Goal: Information Seeking & Learning: Check status

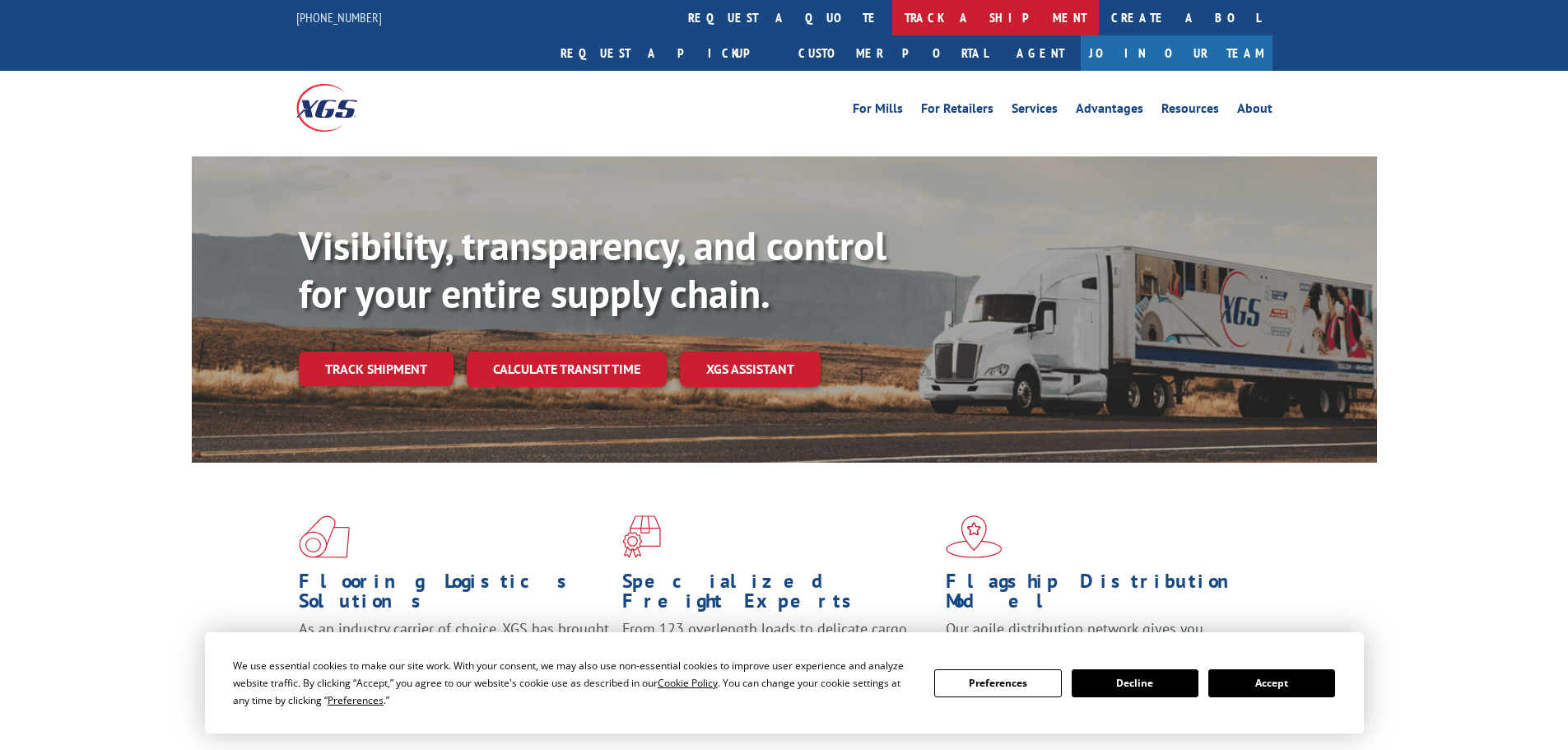
click at [892, 21] on link "track a shipment" at bounding box center [995, 18] width 207 height 36
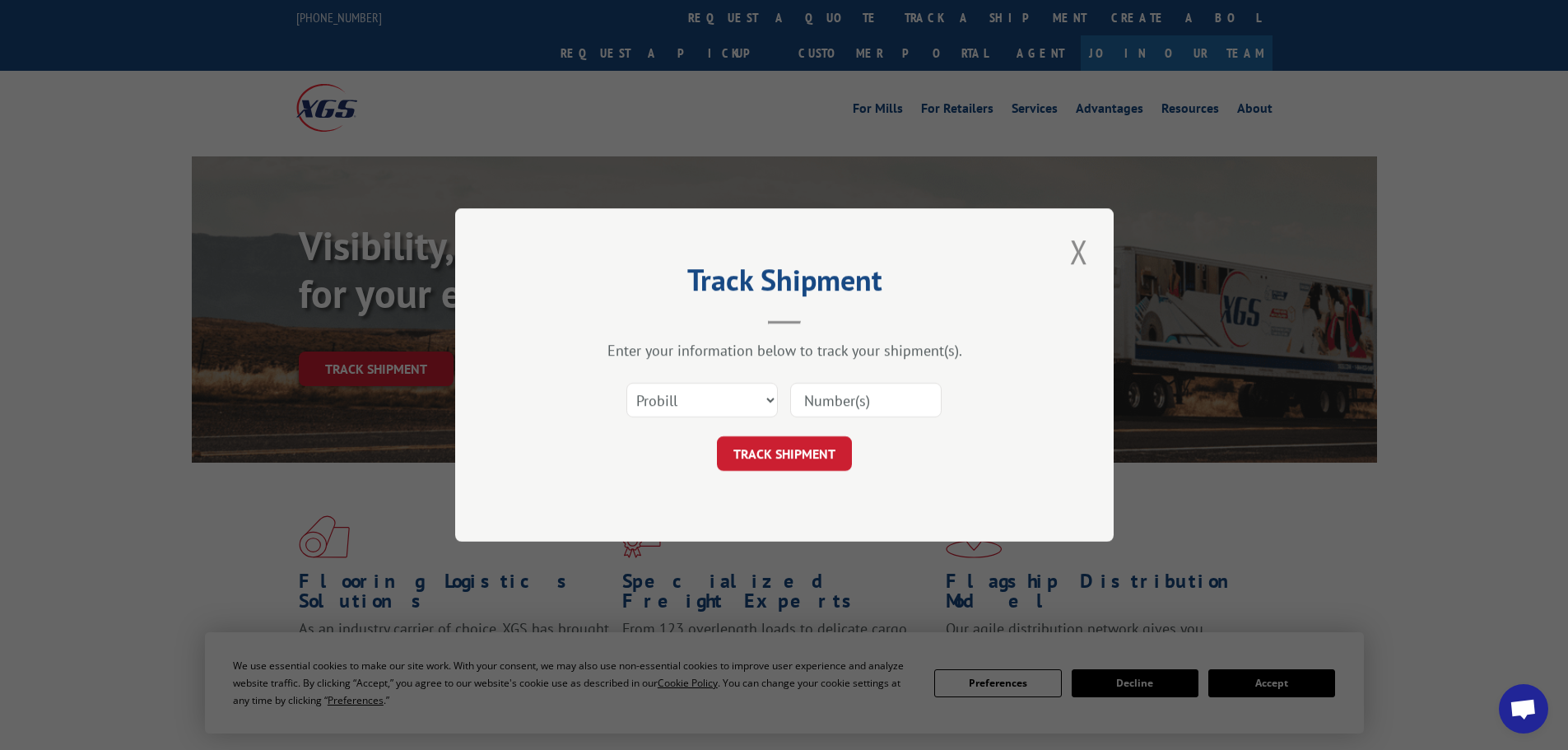
paste input "15340382"
type input "15340382"
click at [793, 447] on button "TRACK SHIPMENT" at bounding box center [784, 453] width 135 height 35
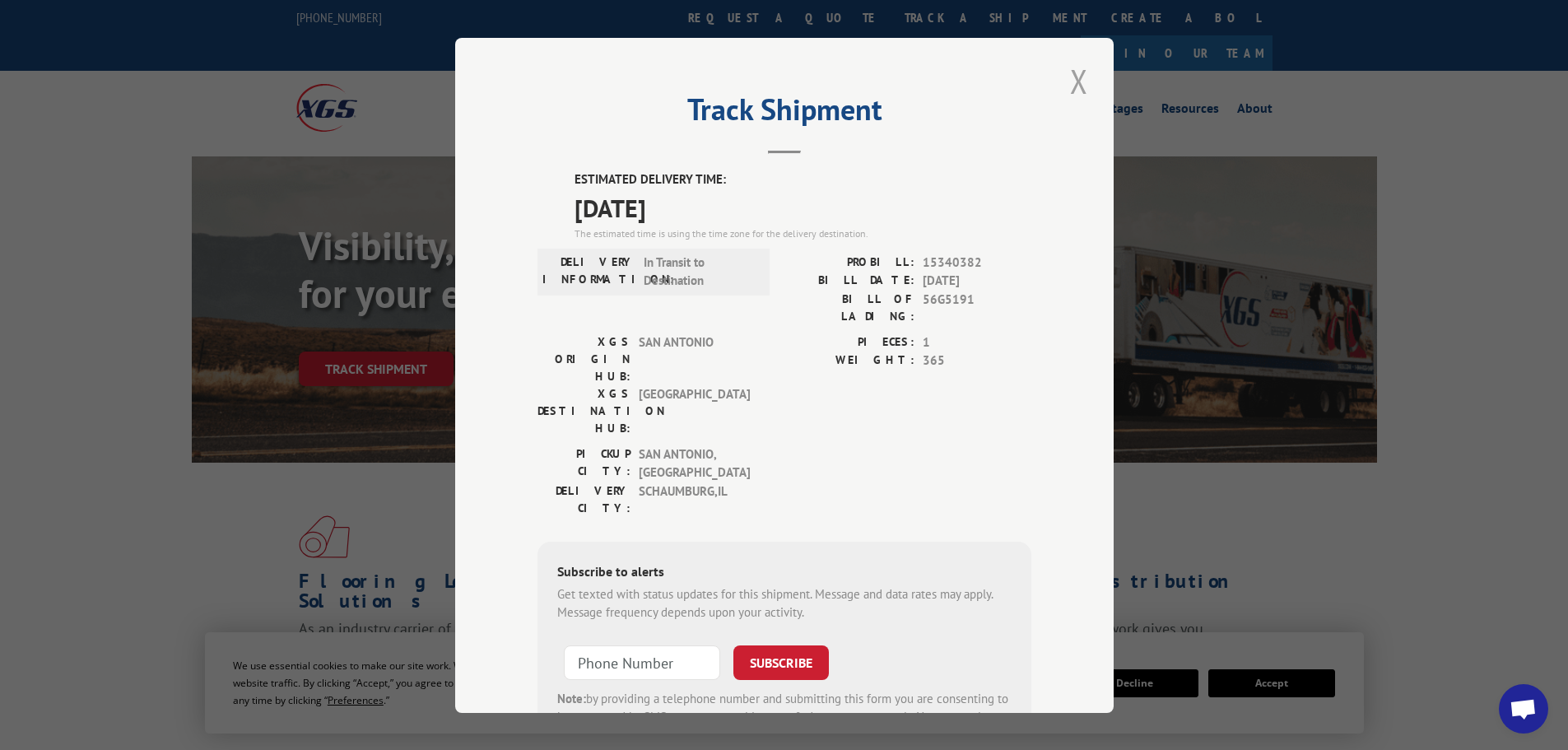
click at [1072, 80] on button "Close modal" at bounding box center [1078, 81] width 28 height 46
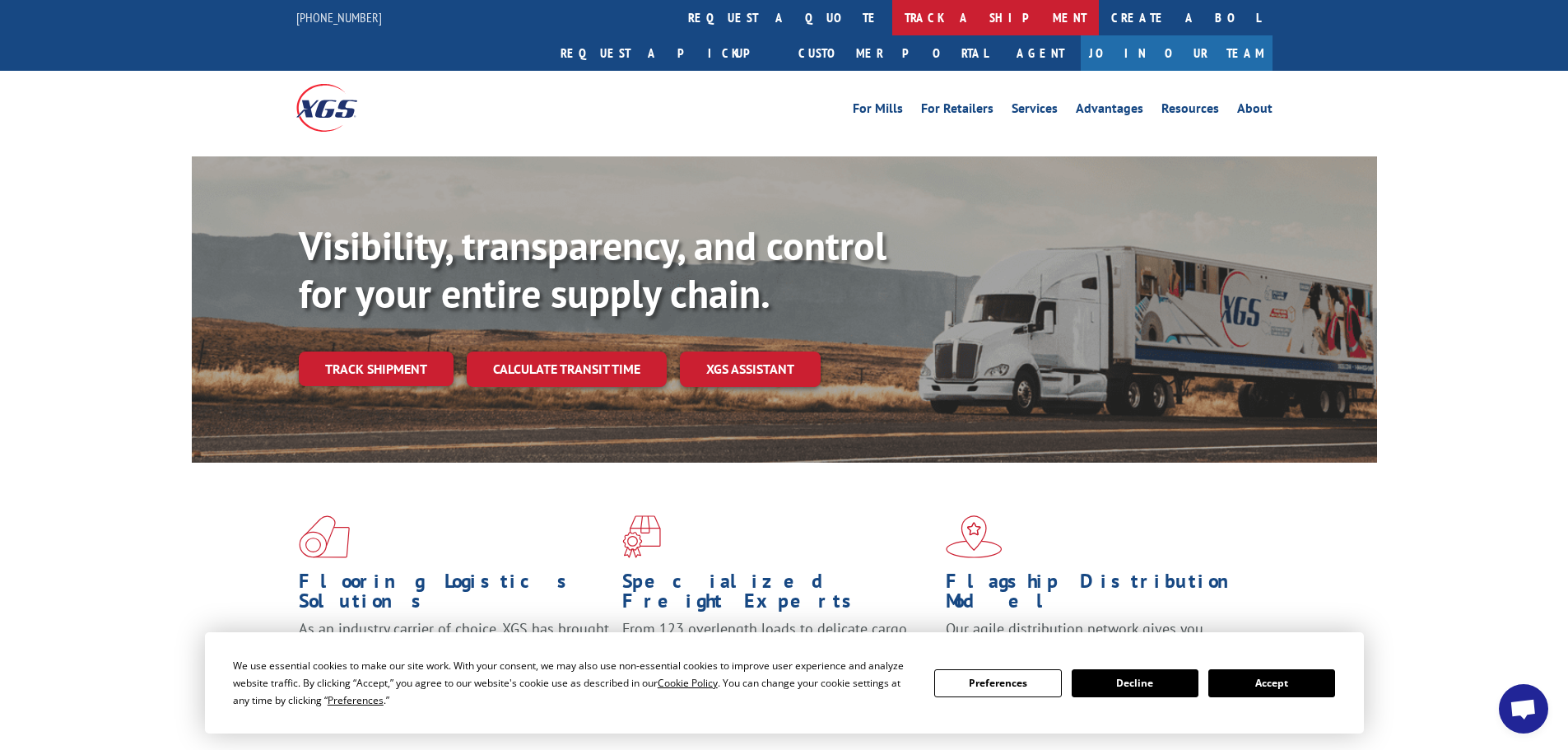
click at [892, 20] on link "track a shipment" at bounding box center [995, 18] width 207 height 36
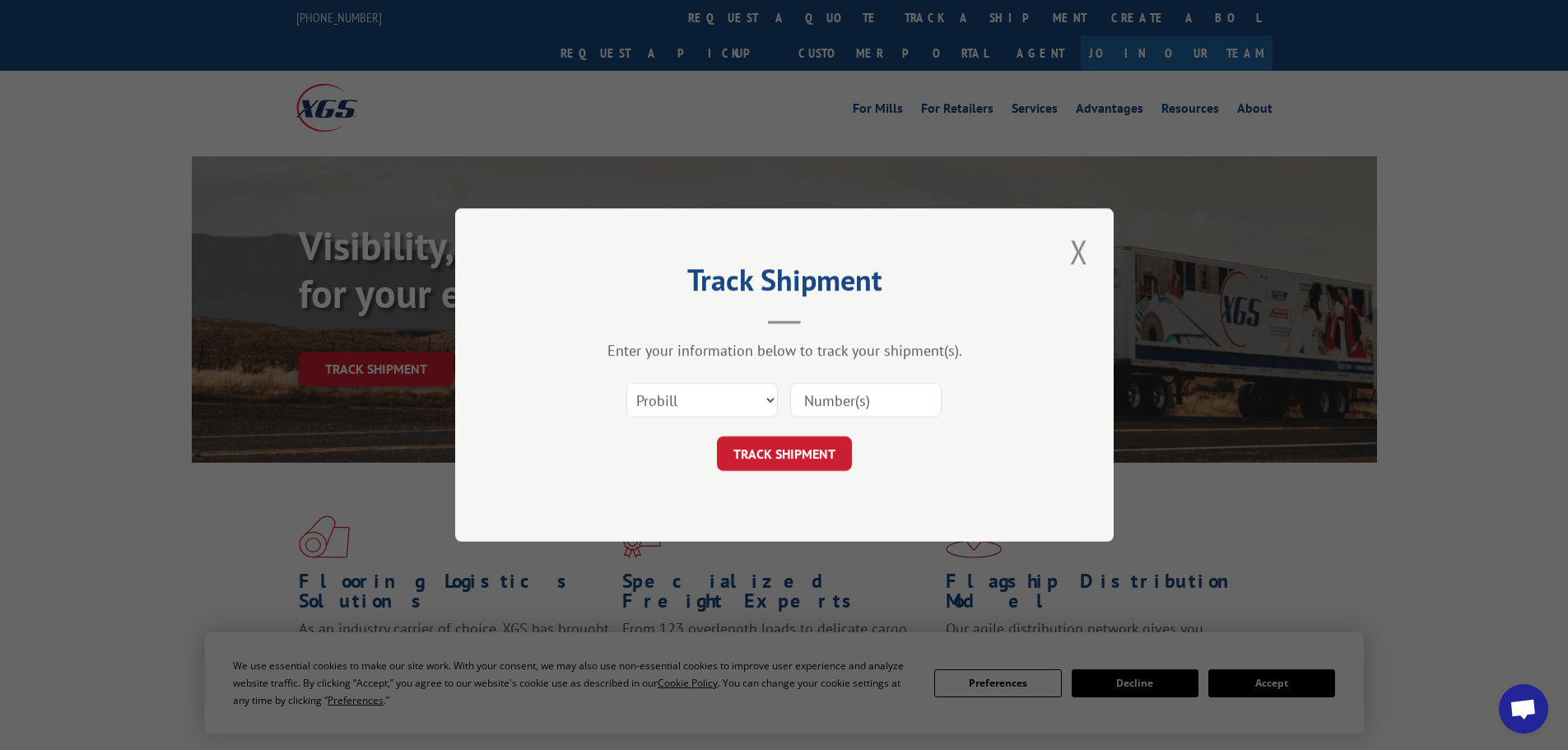
paste input "15340382"
type input "15340382"
click at [810, 445] on button "TRACK SHIPMENT" at bounding box center [784, 453] width 135 height 35
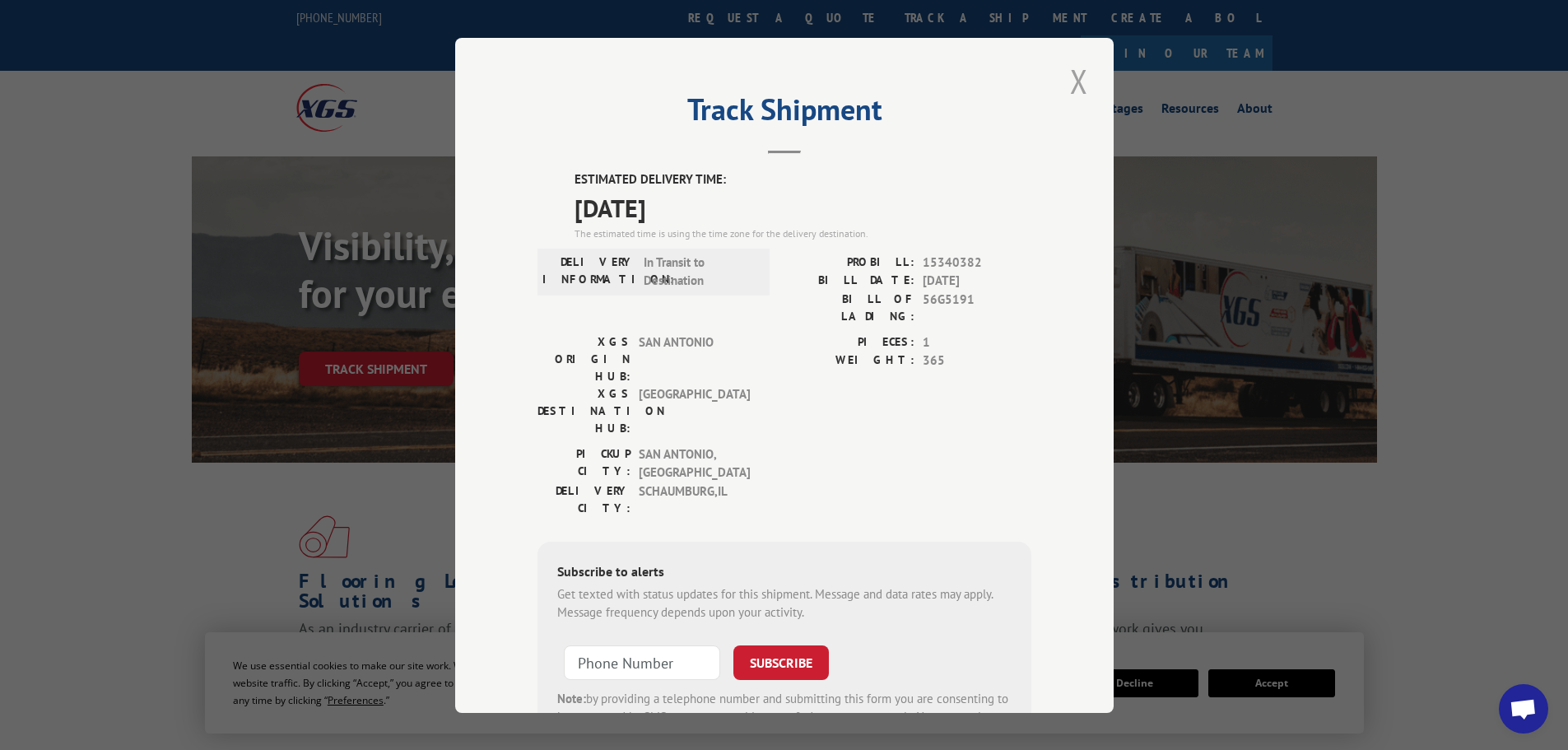
click at [1078, 85] on button "Close modal" at bounding box center [1078, 81] width 28 height 46
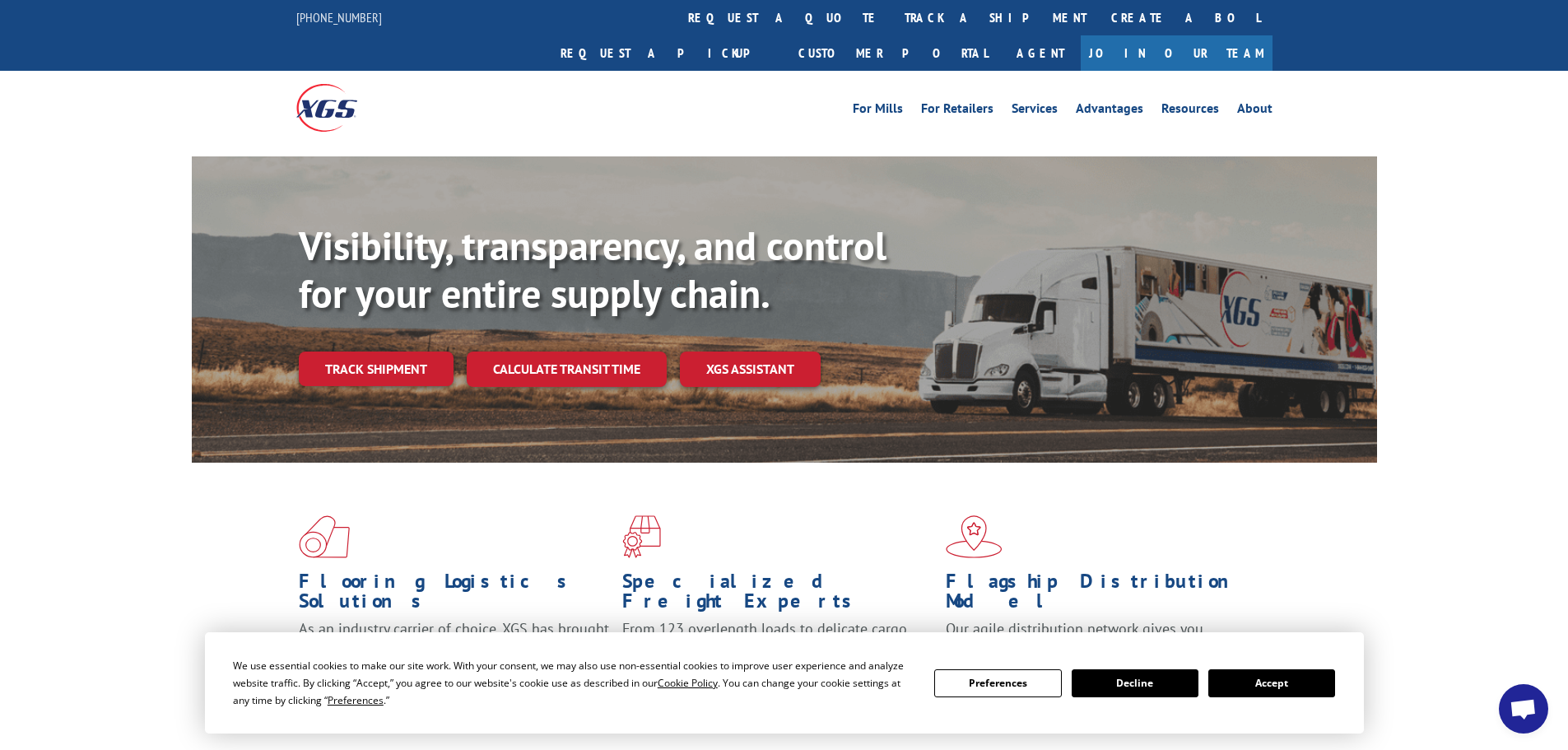
click at [892, 15] on link "track a shipment" at bounding box center [995, 18] width 207 height 36
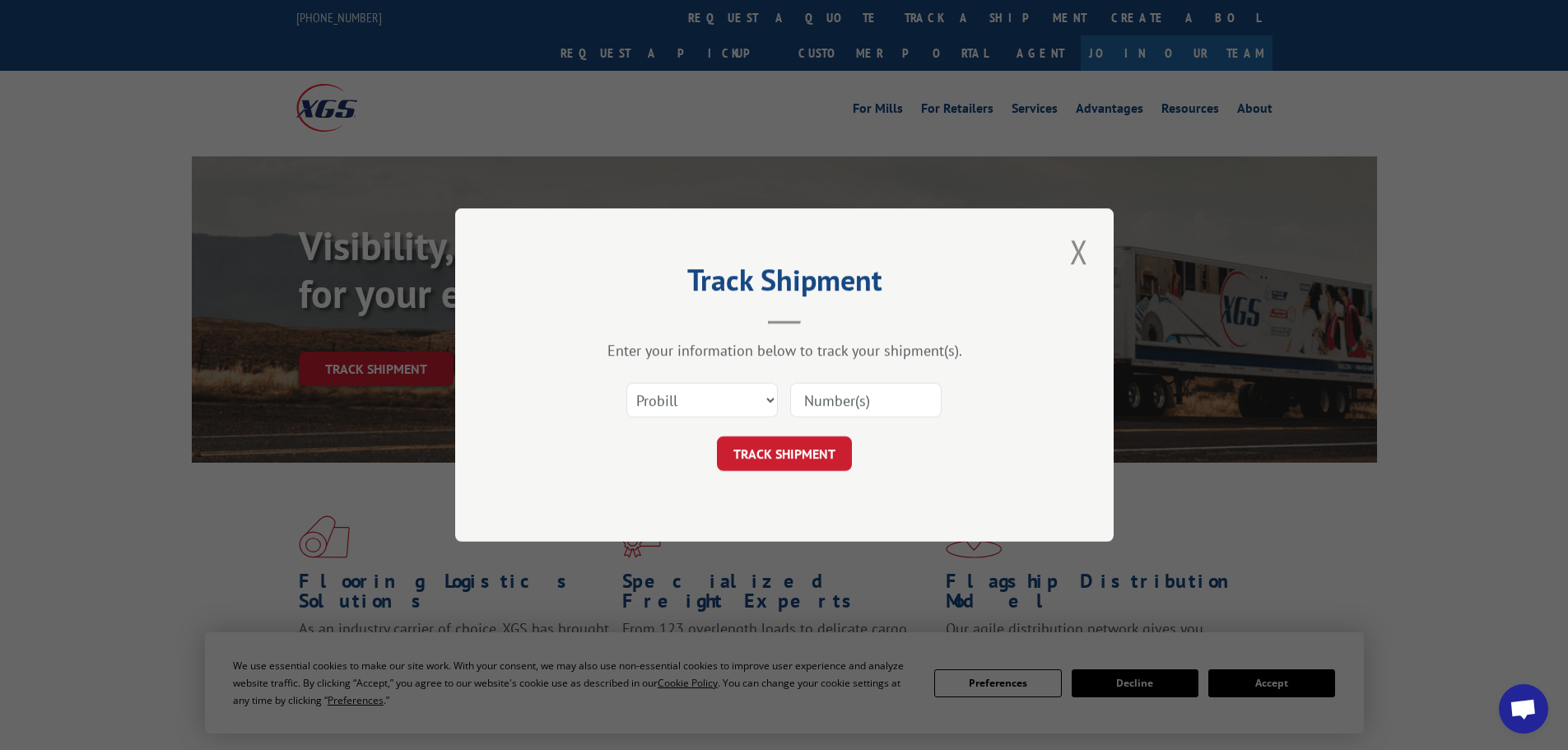
paste input "15340384"
type input "15340384"
click at [800, 459] on button "TRACK SHIPMENT" at bounding box center [784, 453] width 135 height 35
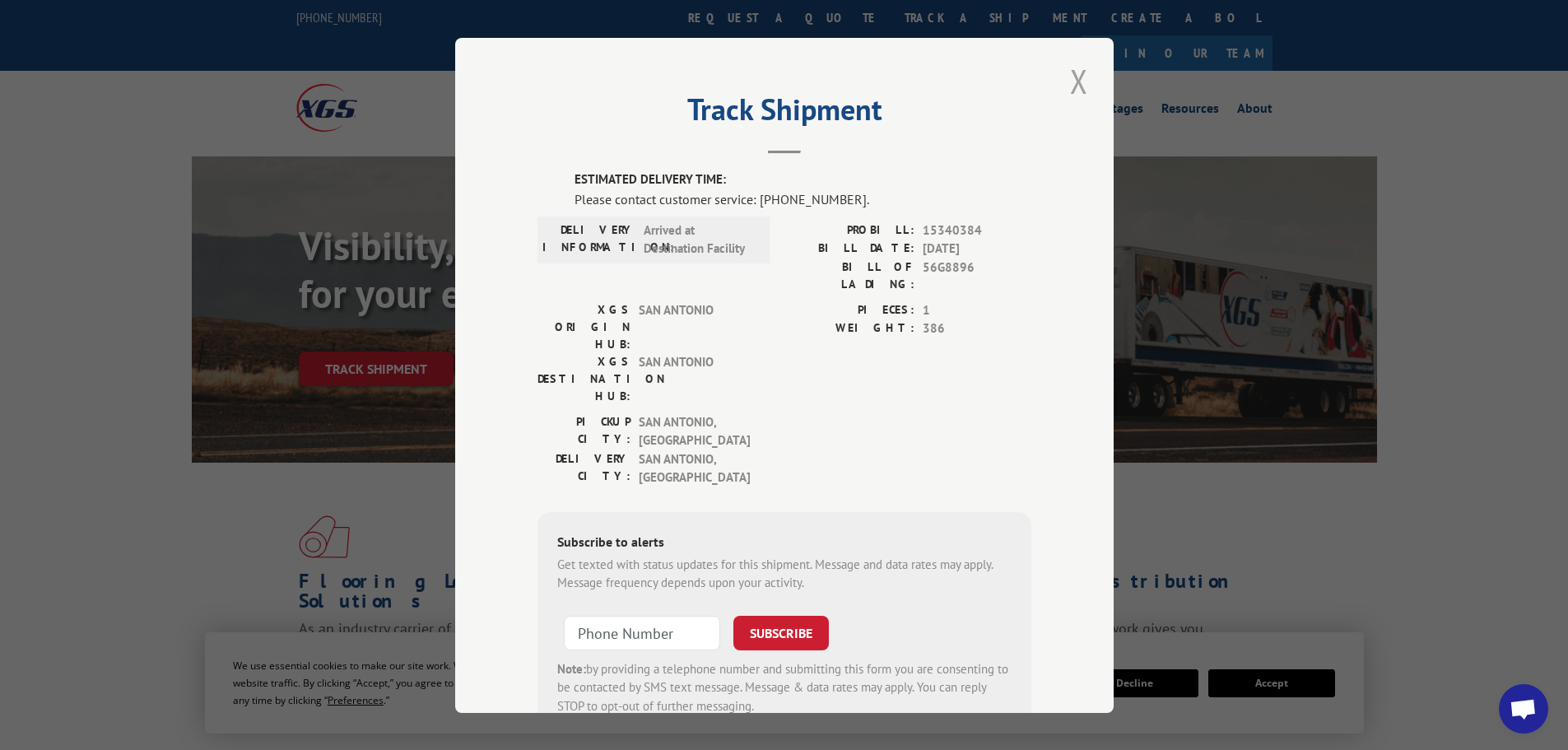
click at [1069, 87] on button "Close modal" at bounding box center [1078, 81] width 28 height 46
